Goal: Transaction & Acquisition: Purchase product/service

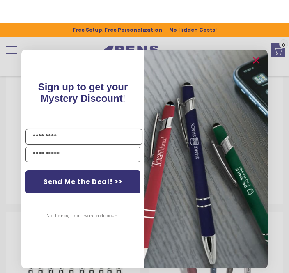
scroll to position [1088, 0]
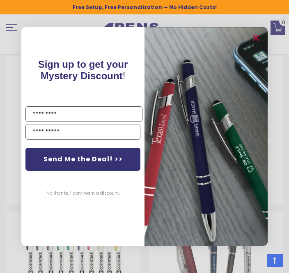
click at [53, 170] on button "Send Me the Deal! >>" at bounding box center [82, 159] width 115 height 23
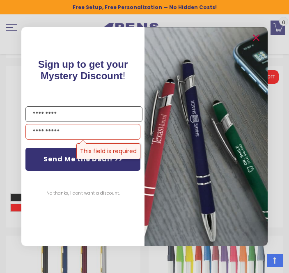
scroll to position [896, 0]
click at [252, 44] on circle "Close dialog" at bounding box center [256, 38] width 12 height 12
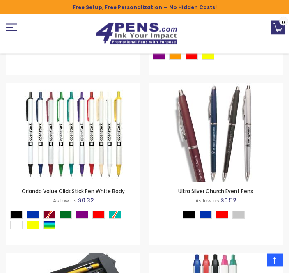
scroll to position [1217, 0]
click at [192, 123] on img at bounding box center [216, 132] width 98 height 98
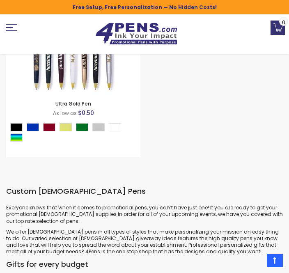
scroll to position [1981, 0]
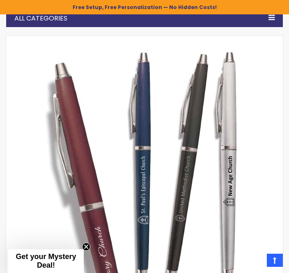
scroll to position [103, 0]
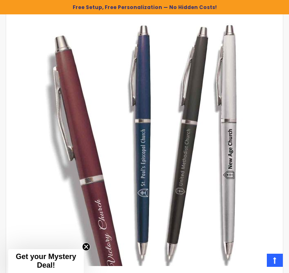
click at [68, 235] on div at bounding box center [149, 143] width 252 height 252
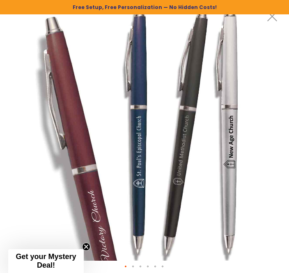
scroll to position [47, 0]
click at [28, 269] on span "Get your Mystery Deal!" at bounding box center [46, 260] width 60 height 17
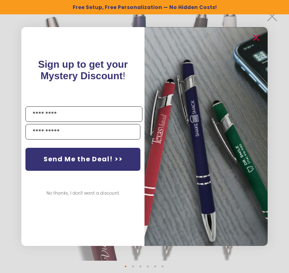
click at [256, 44] on circle "Close dialog" at bounding box center [256, 38] width 12 height 12
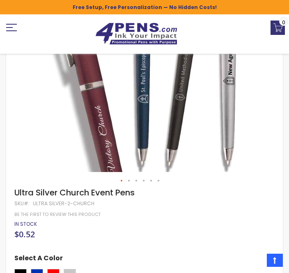
scroll to position [196, 0]
click at [52, 269] on div "Red" at bounding box center [53, 273] width 12 height 8
type input "****"
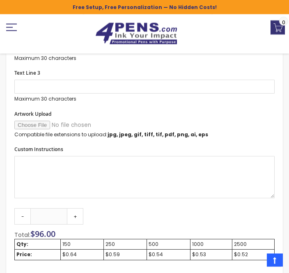
scroll to position [596, 0]
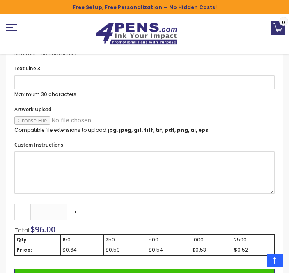
click at [108, 236] on div "250" at bounding box center [124, 239] width 39 height 7
click at [104, 235] on td "250" at bounding box center [125, 240] width 43 height 10
click at [76, 206] on link "+" at bounding box center [75, 211] width 16 height 16
click at [73, 209] on link "+" at bounding box center [75, 211] width 16 height 16
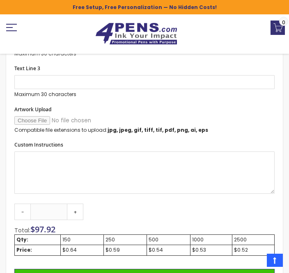
click at [81, 209] on link "+" at bounding box center [75, 211] width 16 height 16
click at [80, 208] on link "+" at bounding box center [75, 211] width 16 height 16
click at [82, 207] on link "+" at bounding box center [75, 211] width 16 height 16
click at [82, 205] on link "+" at bounding box center [75, 211] width 16 height 16
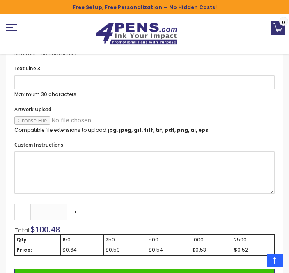
click at [81, 206] on link "+" at bounding box center [75, 211] width 16 height 16
click at [80, 206] on link "+" at bounding box center [75, 211] width 16 height 16
click at [80, 207] on link "+" at bounding box center [75, 211] width 16 height 16
click at [81, 208] on link "+" at bounding box center [75, 211] width 16 height 16
click at [77, 203] on link "+" at bounding box center [75, 211] width 16 height 16
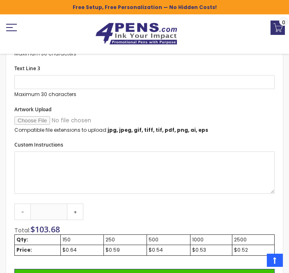
click at [74, 207] on link "+" at bounding box center [75, 211] width 16 height 16
click at [73, 206] on link "+" at bounding box center [75, 211] width 16 height 16
click at [75, 205] on link "+" at bounding box center [75, 211] width 16 height 16
click at [74, 204] on link "+" at bounding box center [75, 211] width 16 height 16
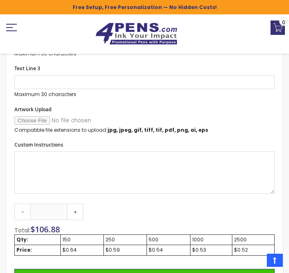
click at [73, 204] on link "+" at bounding box center [75, 211] width 16 height 16
click at [75, 212] on link "+" at bounding box center [75, 211] width 16 height 16
click at [74, 212] on link "+" at bounding box center [75, 211] width 16 height 16
click at [80, 206] on link "+" at bounding box center [75, 211] width 16 height 16
click at [79, 206] on link "+" at bounding box center [75, 211] width 16 height 16
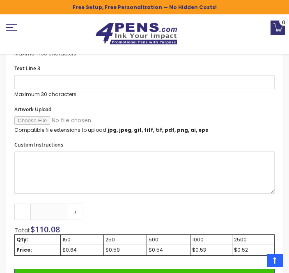
click at [82, 207] on link "+" at bounding box center [75, 211] width 16 height 16
click at [81, 207] on link "+" at bounding box center [75, 211] width 16 height 16
click at [82, 208] on link "+" at bounding box center [75, 211] width 16 height 16
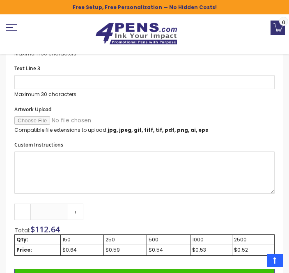
click at [82, 208] on link "+" at bounding box center [75, 211] width 16 height 16
click at [81, 206] on link "+" at bounding box center [75, 211] width 16 height 16
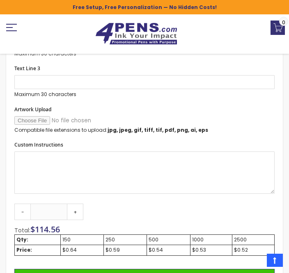
click at [83, 203] on link "+" at bounding box center [75, 211] width 16 height 16
click at [74, 211] on link "+" at bounding box center [75, 211] width 16 height 16
click at [73, 216] on link "+" at bounding box center [75, 211] width 16 height 16
click at [74, 213] on link "+" at bounding box center [75, 211] width 16 height 16
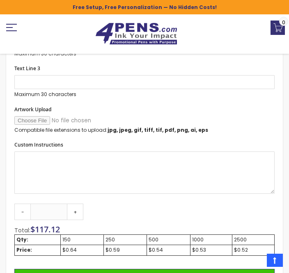
click at [74, 215] on link "+" at bounding box center [75, 211] width 16 height 16
click at [77, 215] on link "+" at bounding box center [75, 211] width 16 height 16
click at [75, 215] on link "+" at bounding box center [75, 211] width 16 height 16
click at [74, 212] on link "+" at bounding box center [75, 211] width 16 height 16
click at [76, 210] on link "+" at bounding box center [75, 211] width 16 height 16
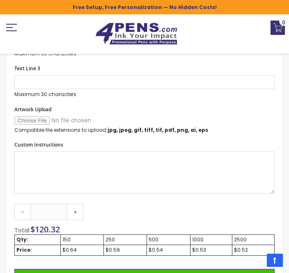
click at [77, 208] on link "+" at bounding box center [75, 211] width 16 height 16
click at [76, 209] on link "+" at bounding box center [75, 211] width 16 height 16
click at [76, 210] on link "+" at bounding box center [75, 211] width 16 height 16
click at [78, 214] on link "+" at bounding box center [75, 211] width 16 height 16
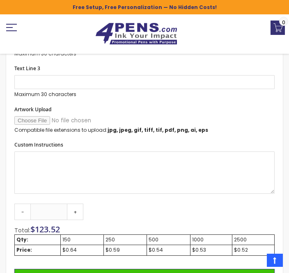
click at [78, 209] on link "+" at bounding box center [75, 211] width 16 height 16
click at [77, 209] on link "+" at bounding box center [75, 211] width 16 height 16
click at [76, 209] on link "+" at bounding box center [75, 211] width 16 height 16
click at [77, 208] on link "+" at bounding box center [75, 211] width 16 height 16
click at [77, 209] on link "+" at bounding box center [75, 211] width 16 height 16
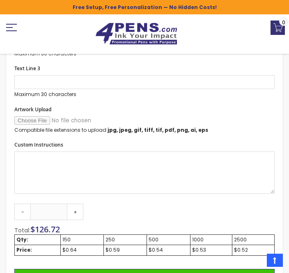
click at [77, 212] on link "+" at bounding box center [75, 211] width 16 height 16
click at [77, 211] on link "+" at bounding box center [75, 211] width 16 height 16
click at [78, 211] on link "+" at bounding box center [75, 211] width 16 height 16
click at [75, 210] on link "+" at bounding box center [75, 211] width 16 height 16
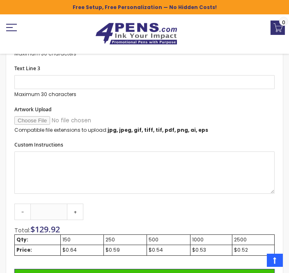
click at [76, 210] on link "+" at bounding box center [75, 211] width 16 height 16
click at [76, 211] on link "+" at bounding box center [75, 211] width 16 height 16
click at [78, 213] on link "+" at bounding box center [75, 211] width 16 height 16
click at [76, 213] on link "+" at bounding box center [75, 211] width 16 height 16
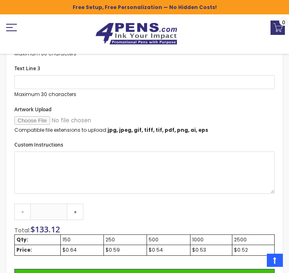
click at [77, 212] on link "+" at bounding box center [75, 211] width 16 height 16
click at [76, 209] on link "+" at bounding box center [75, 211] width 16 height 16
click at [76, 208] on link "+" at bounding box center [75, 211] width 16 height 16
click at [77, 209] on link "+" at bounding box center [75, 211] width 16 height 16
click at [76, 207] on link "+" at bounding box center [75, 211] width 16 height 16
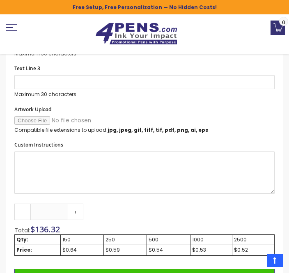
click at [77, 208] on link "+" at bounding box center [75, 211] width 16 height 16
click at [78, 210] on link "+" at bounding box center [75, 211] width 16 height 16
click at [75, 213] on link "+" at bounding box center [75, 211] width 16 height 16
click at [74, 213] on link "+" at bounding box center [75, 211] width 16 height 16
click at [80, 207] on link "+" at bounding box center [75, 211] width 16 height 16
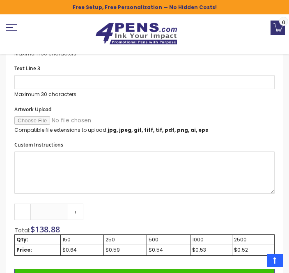
click at [80, 207] on link "+" at bounding box center [75, 211] width 16 height 16
click at [77, 210] on link "+" at bounding box center [75, 211] width 16 height 16
click at [76, 207] on link "+" at bounding box center [75, 211] width 16 height 16
click at [75, 207] on link "+" at bounding box center [75, 211] width 16 height 16
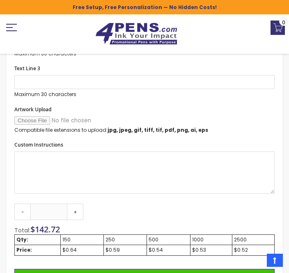
click at [76, 205] on link "+" at bounding box center [75, 211] width 16 height 16
click at [76, 204] on link "+" at bounding box center [75, 211] width 16 height 16
click at [76, 205] on link "+" at bounding box center [75, 211] width 16 height 16
click at [77, 206] on link "+" at bounding box center [75, 211] width 16 height 16
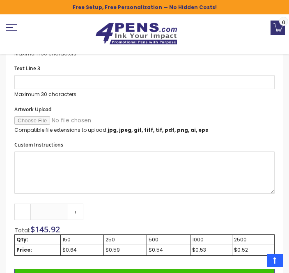
click at [76, 206] on link "+" at bounding box center [75, 211] width 16 height 16
click at [76, 207] on link "+" at bounding box center [75, 211] width 16 height 16
click at [77, 213] on link "+" at bounding box center [75, 211] width 16 height 16
click at [81, 208] on link "+" at bounding box center [75, 211] width 16 height 16
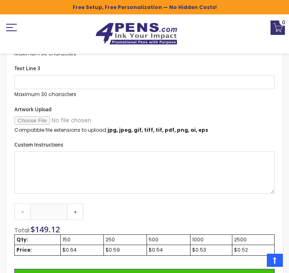
click at [83, 204] on link "+" at bounding box center [75, 211] width 16 height 16
click at [82, 204] on link "+" at bounding box center [75, 211] width 16 height 16
click at [77, 204] on link "+" at bounding box center [75, 211] width 16 height 16
click at [77, 207] on link "+" at bounding box center [75, 211] width 16 height 16
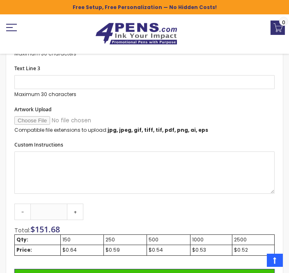
click at [77, 207] on link "+" at bounding box center [75, 211] width 16 height 16
click at [78, 206] on link "+" at bounding box center [75, 211] width 16 height 16
click at [82, 205] on link "+" at bounding box center [75, 211] width 16 height 16
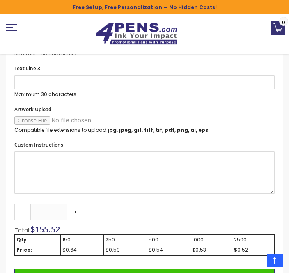
click at [82, 203] on link "+" at bounding box center [75, 211] width 16 height 16
click at [81, 204] on link "+" at bounding box center [75, 211] width 16 height 16
click at [80, 204] on link "+" at bounding box center [75, 211] width 16 height 16
click at [83, 207] on link "+" at bounding box center [75, 211] width 16 height 16
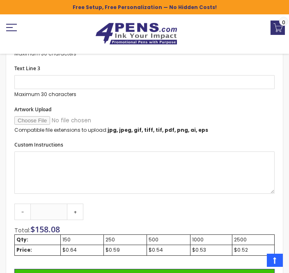
click at [77, 213] on link "+" at bounding box center [75, 211] width 16 height 16
click at [78, 211] on link "+" at bounding box center [75, 211] width 16 height 16
click at [76, 209] on link "+" at bounding box center [75, 211] width 16 height 16
type input "***"
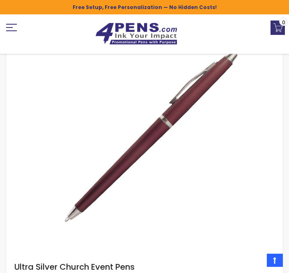
scroll to position [106, 0]
